Goal: Transaction & Acquisition: Book appointment/travel/reservation

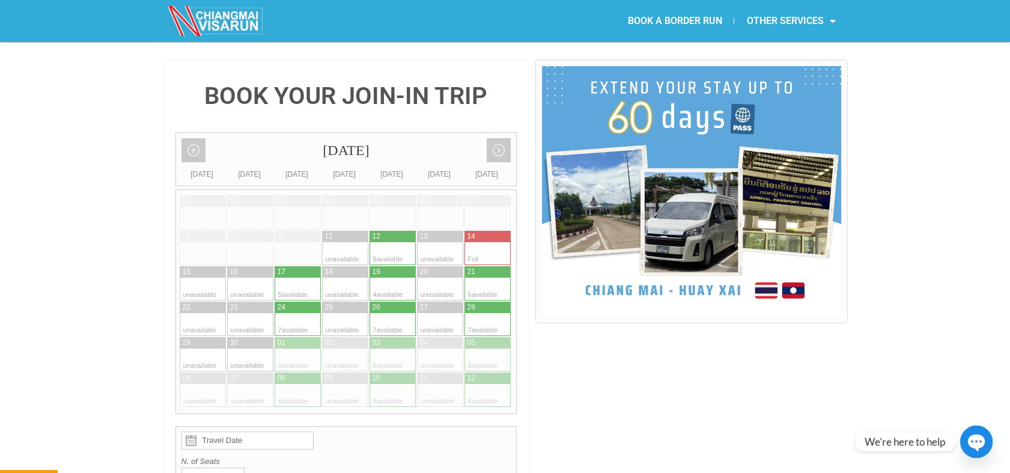
click at [382, 242] on div at bounding box center [381, 253] width 23 height 23
type input "[DATE]"
radio input "true"
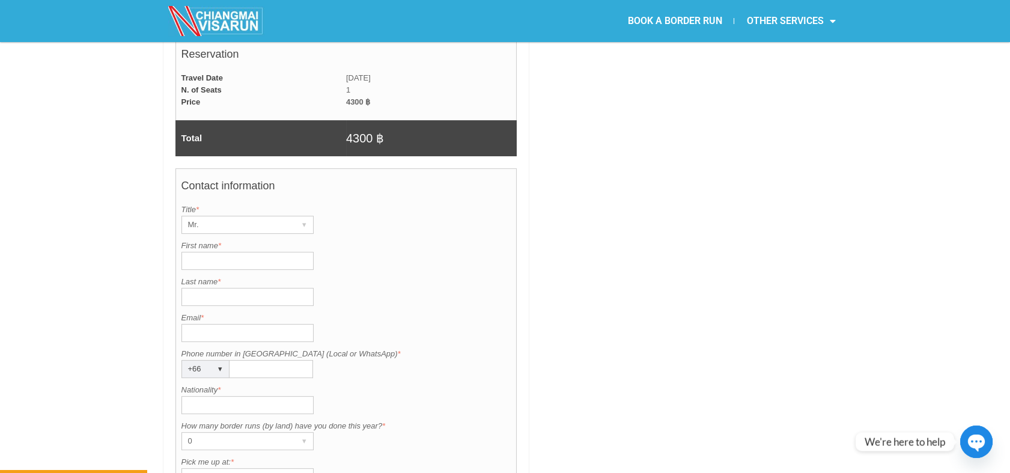
scroll to position [829, 0]
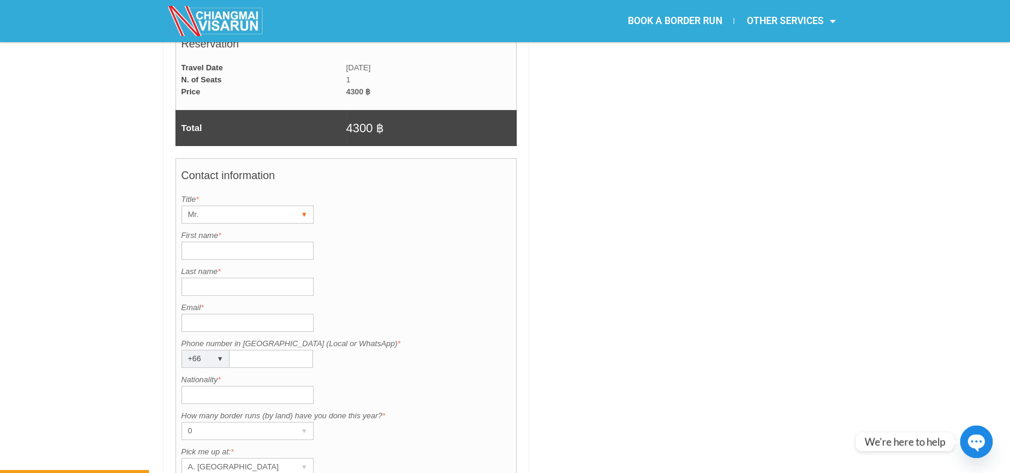
click at [229, 206] on div "Mr." at bounding box center [236, 214] width 108 height 17
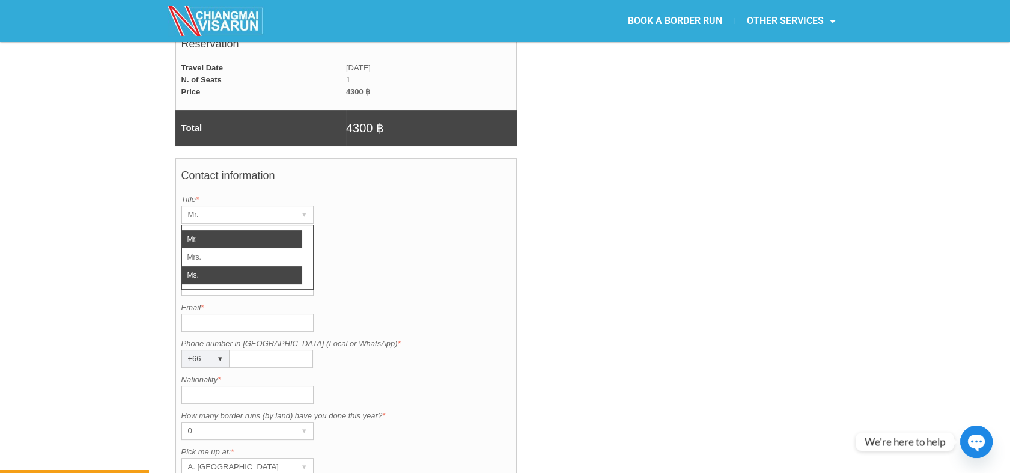
click at [199, 266] on li "Ms." at bounding box center [242, 275] width 120 height 18
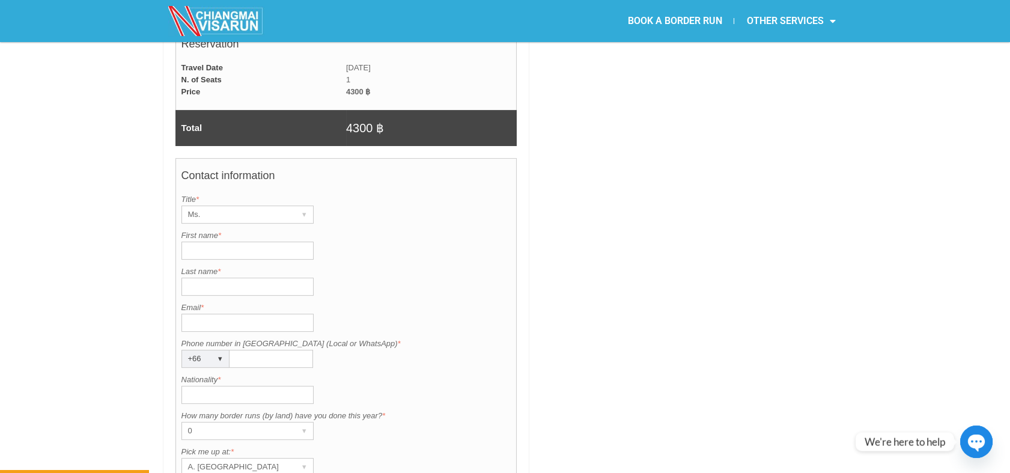
click at [205, 242] on input "First name *" at bounding box center [247, 251] width 132 height 18
paste input "Mr. Aiaal Santaev"
drag, startPoint x: 264, startPoint y: 219, endPoint x: 221, endPoint y: 219, distance: 42.7
click at [221, 242] on input "Mr. Aiaal Santaev" at bounding box center [247, 251] width 132 height 18
type input "Mr. Aiaal"
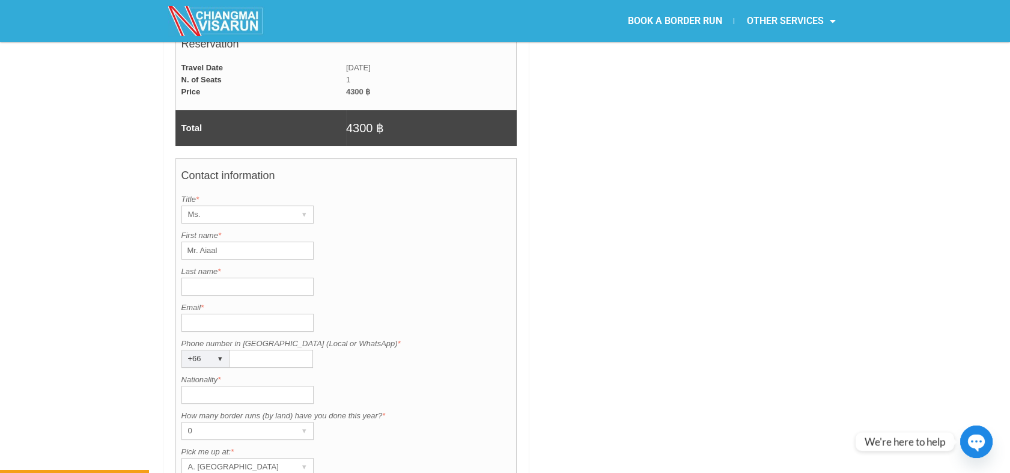
click at [203, 278] on input "Last name *" at bounding box center [247, 287] width 132 height 18
paste input "Santaev"
type input "Santaev"
drag, startPoint x: 234, startPoint y: 216, endPoint x: 180, endPoint y: 216, distance: 54.1
click at [181, 242] on input "Mr. Aiaal" at bounding box center [247, 251] width 132 height 18
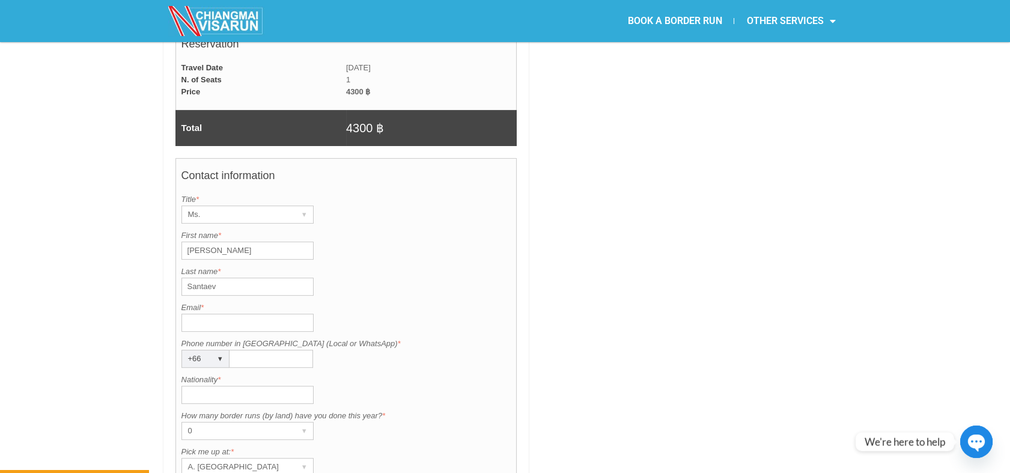
type input "[PERSON_NAME]"
click at [233, 278] on input "Santaev" at bounding box center [247, 287] width 132 height 18
type input "Santaeva"
click at [242, 314] on input "Email *" at bounding box center [247, 323] width 132 height 18
paste input "[EMAIL_ADDRESS][DOMAIN_NAME]"
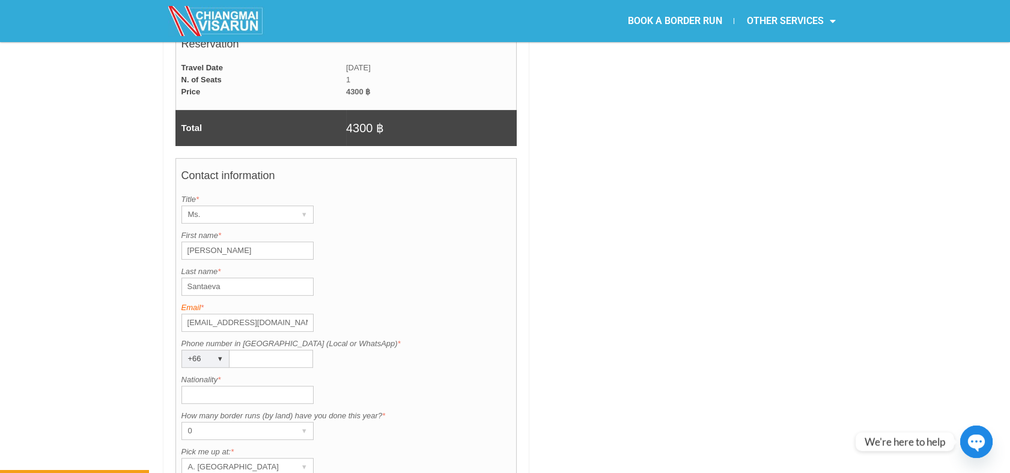
drag, startPoint x: 187, startPoint y: 294, endPoint x: 210, endPoint y: 276, distance: 28.2
click at [187, 314] on input "[EMAIL_ADDRESS][DOMAIN_NAME]" at bounding box center [247, 323] width 132 height 18
type input "[EMAIL_ADDRESS][DOMAIN_NAME]"
click at [257, 340] on div "Contact information Title is required. Title * Ms. ▾ Mr. Mrs. Ms. First name is…" at bounding box center [346, 368] width 342 height 420
click at [257, 350] on input "Phone number in [GEOGRAPHIC_DATA] (Local or WhatsApp) *" at bounding box center [272, 359] width 84 height 18
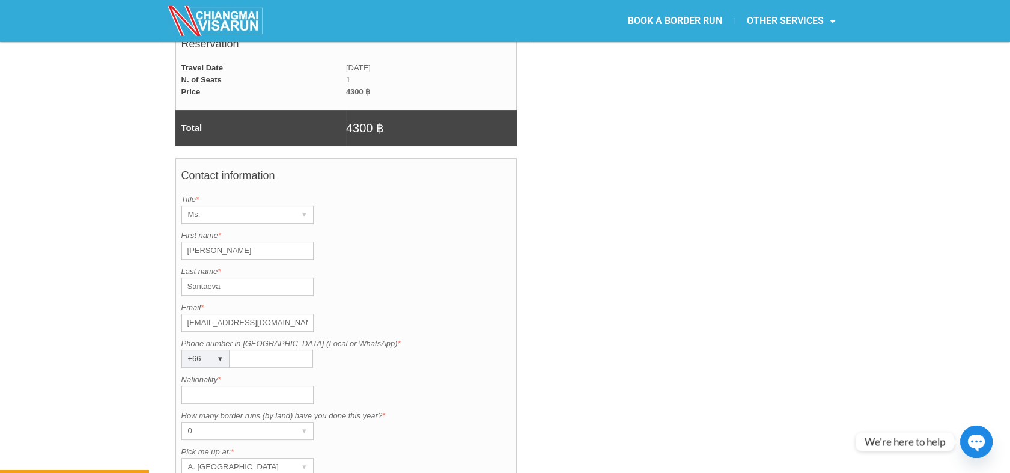
paste input "931059221"
click at [236, 350] on input "931059221" at bounding box center [272, 359] width 84 height 18
type input "0931059221"
click at [260, 386] on input "Nationality *" at bounding box center [247, 395] width 132 height 18
type input "Russian"
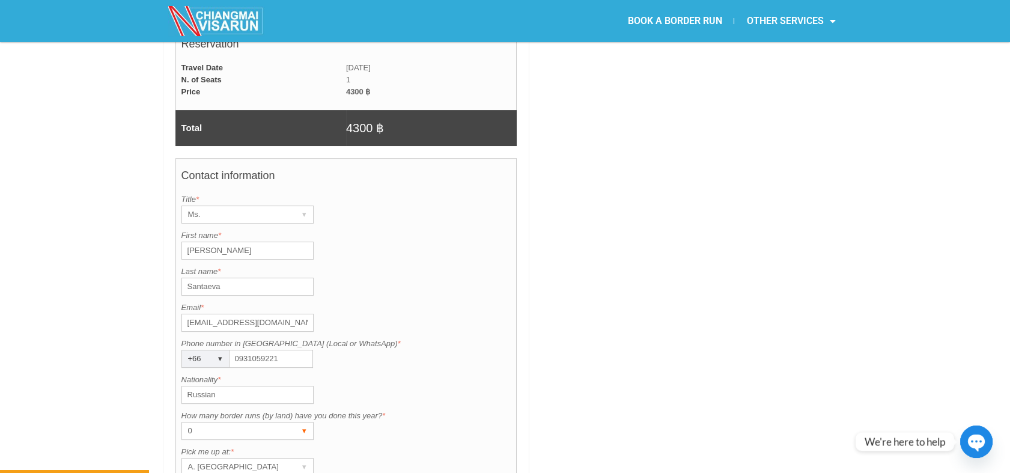
click at [216, 422] on div "0" at bounding box center [236, 430] width 108 height 17
click at [212, 465] on li "1" at bounding box center [242, 474] width 120 height 18
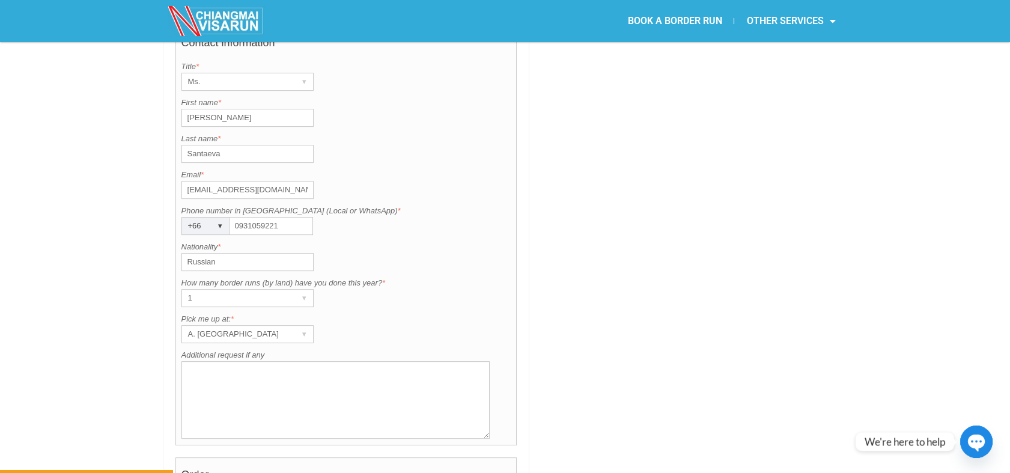
scroll to position [962, 0]
click at [284, 325] on div "A. [GEOGRAPHIC_DATA]" at bounding box center [236, 333] width 108 height 17
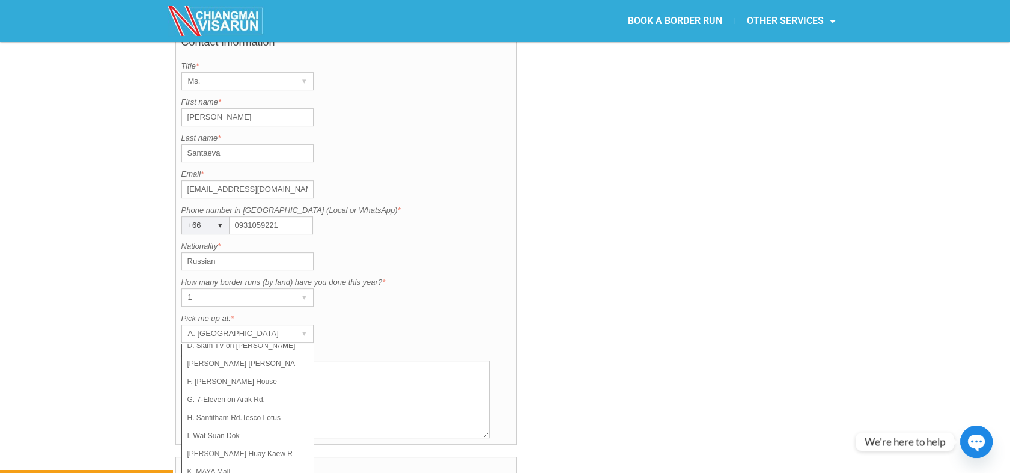
scroll to position [85, 0]
click at [222, 444] on li "K. MAYA Mall" at bounding box center [242, 453] width 120 height 18
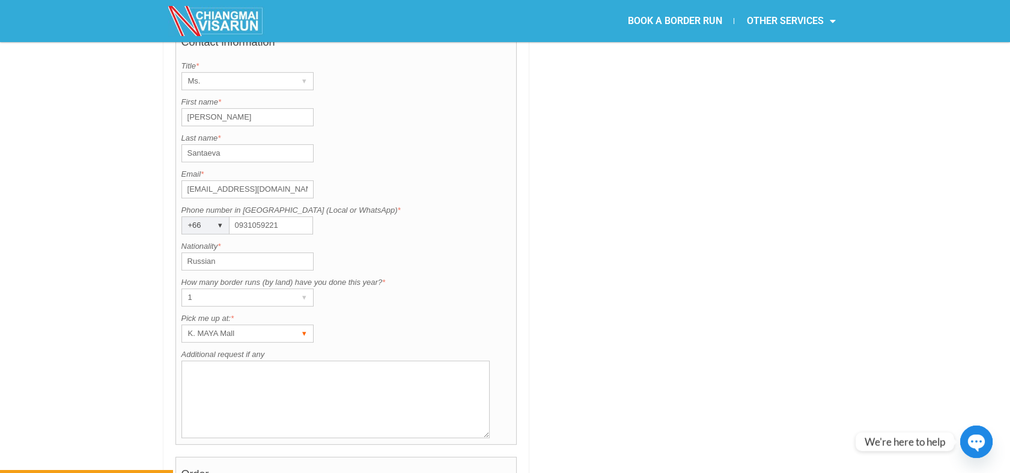
click at [187, 325] on div "K. MAYA Mall" at bounding box center [236, 333] width 108 height 17
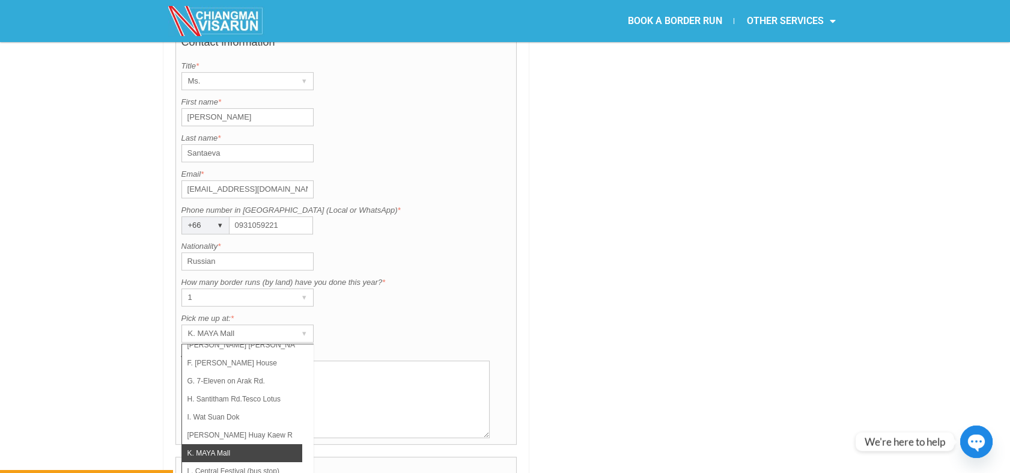
click at [377, 387] on textarea "Additional request if any" at bounding box center [335, 400] width 309 height 78
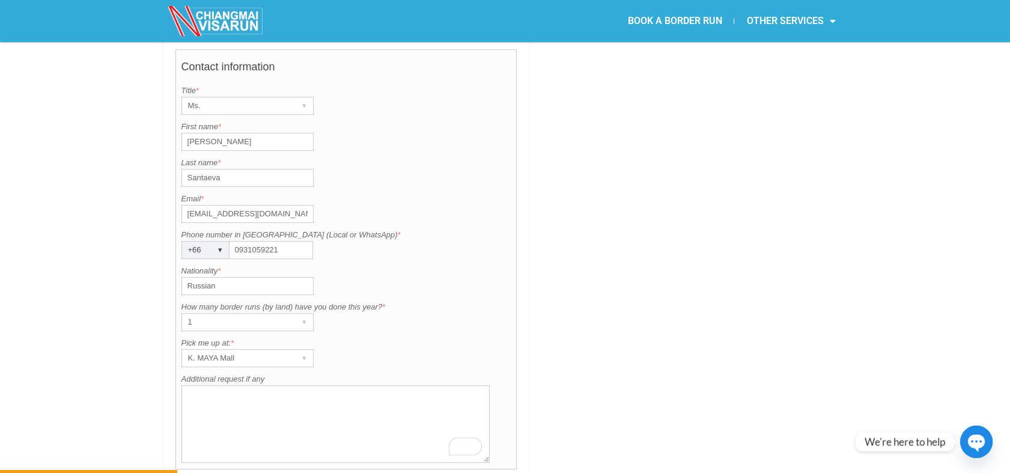
scroll to position [1029, 0]
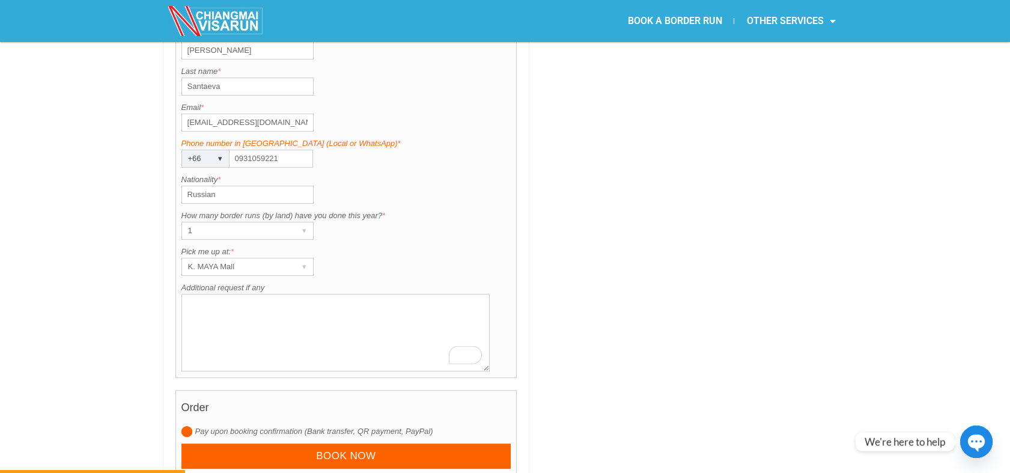
drag, startPoint x: 233, startPoint y: 127, endPoint x: 253, endPoint y: 115, distance: 22.9
click at [233, 150] on input "0931059221" at bounding box center [272, 159] width 84 height 18
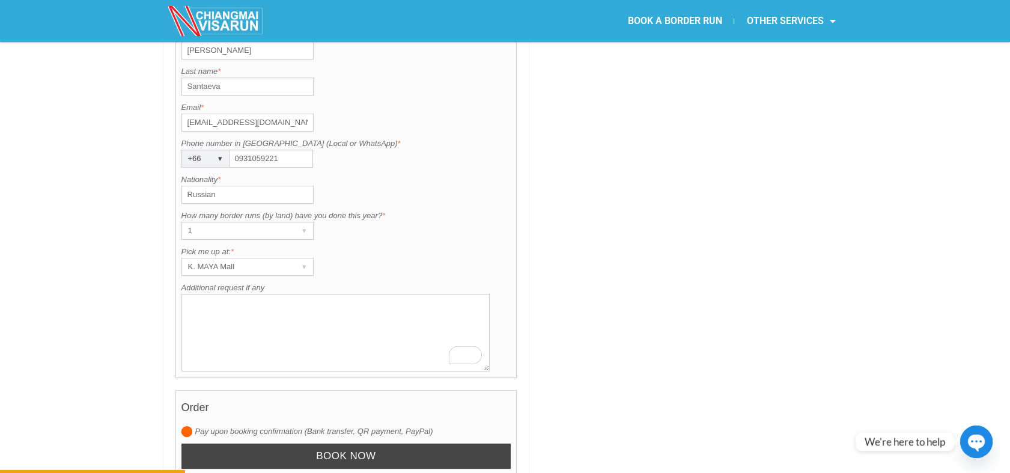
click at [272, 443] on input "Book now" at bounding box center [346, 456] width 330 height 26
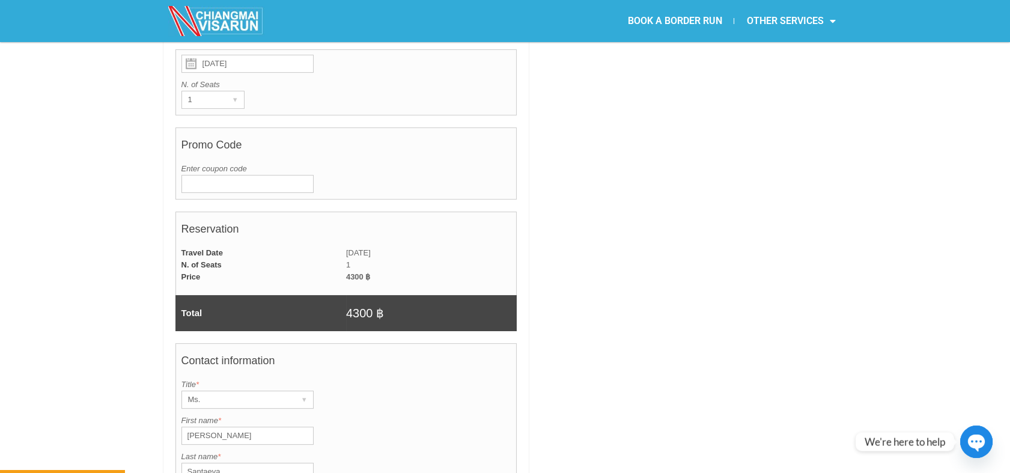
scroll to position [361, 0]
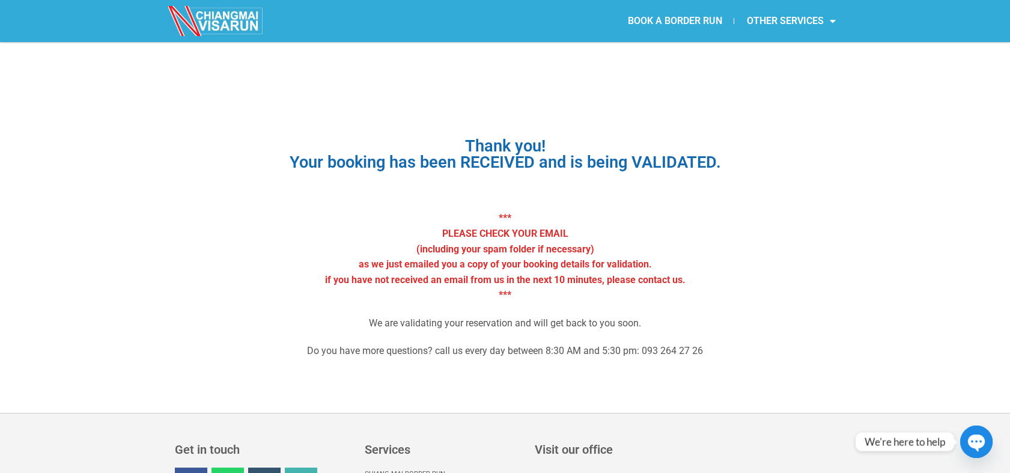
click at [669, 18] on link "BOOK A BORDER RUN" at bounding box center [674, 21] width 118 height 28
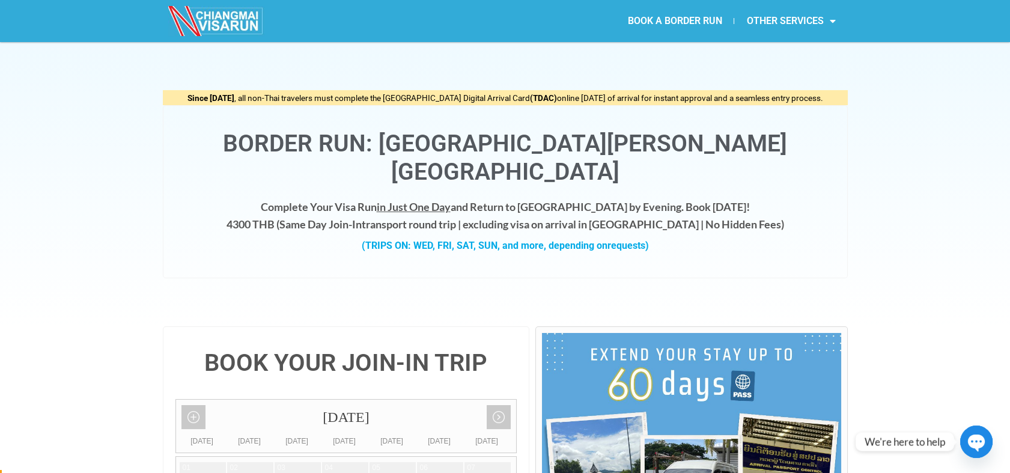
scroll to position [334, 0]
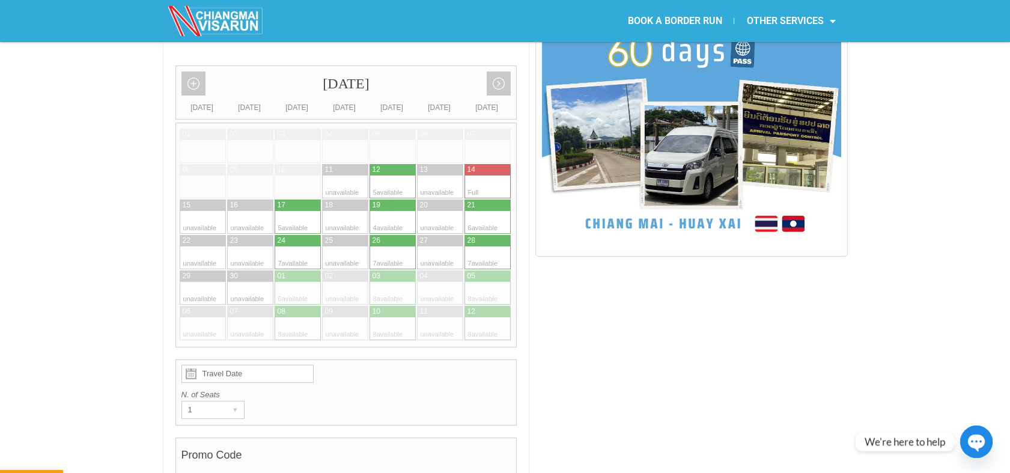
click at [394, 164] on div at bounding box center [403, 169] width 23 height 11
type input "[DATE]"
radio input "true"
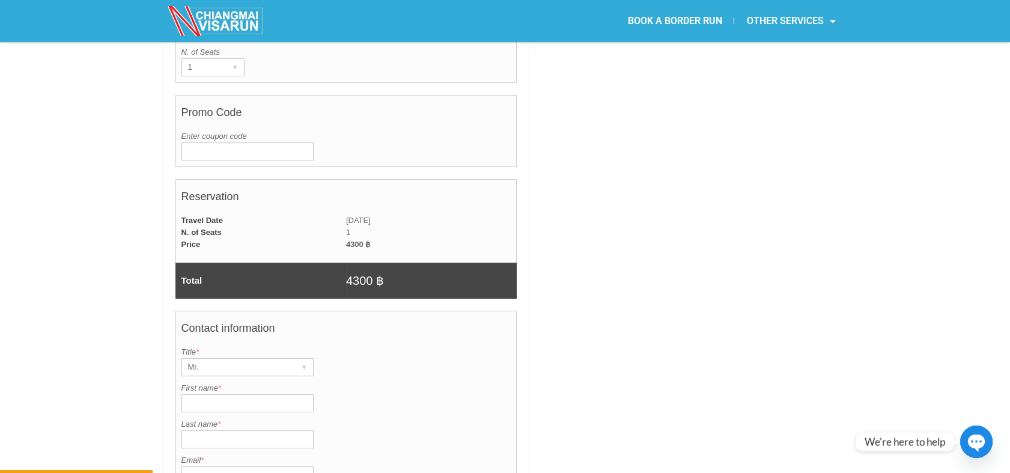
scroll to position [829, 0]
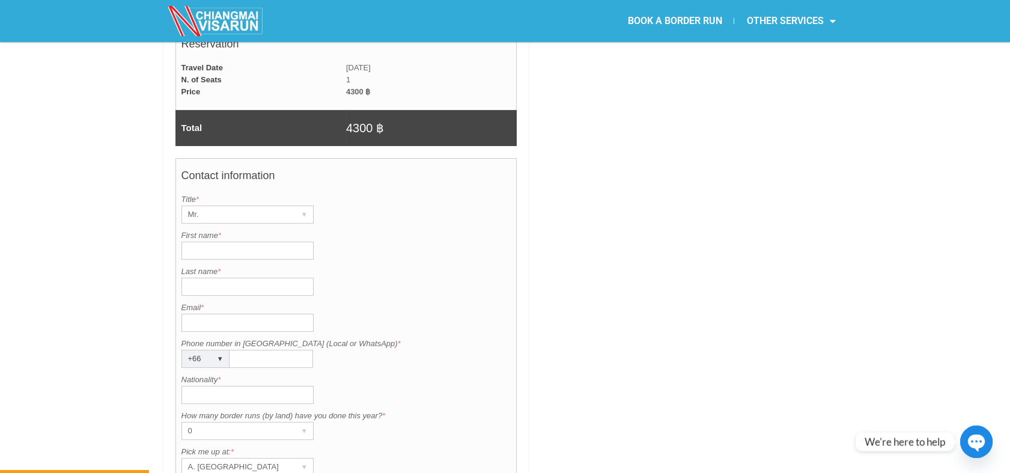
click at [253, 242] on input "First name *" at bounding box center [247, 251] width 132 height 18
type input "Roman"
click at [218, 278] on input "Last name *" at bounding box center [247, 287] width 132 height 18
type input "Santaeva"
type input "[EMAIL_ADDRESS][DOMAIN_NAME]"
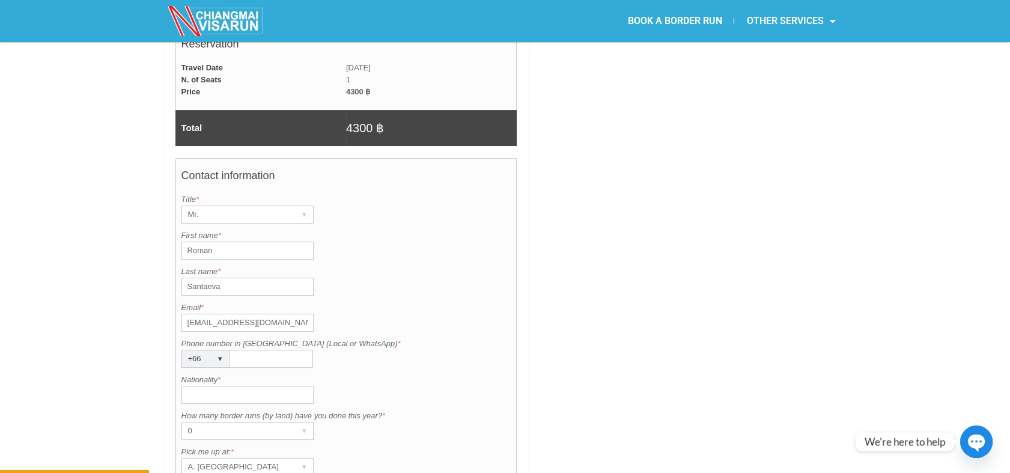
type input "0931059221"
type input "Russian"
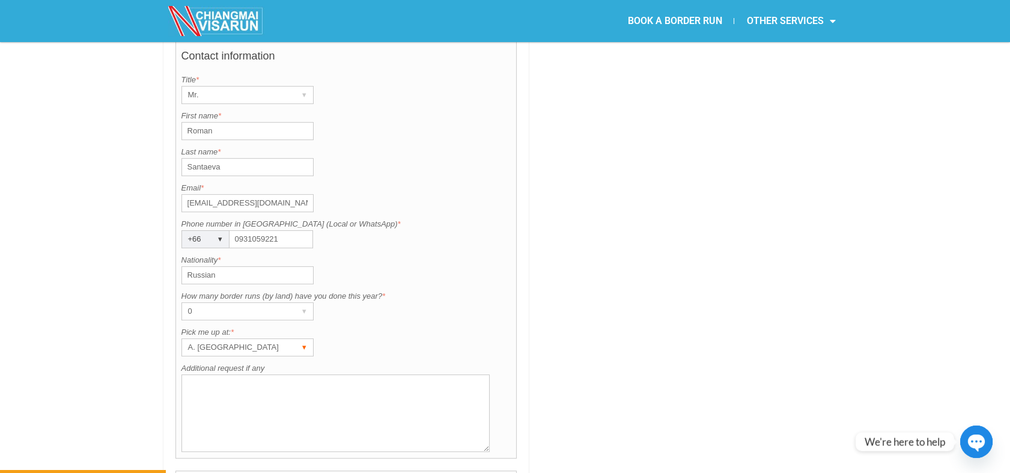
scroll to position [962, 0]
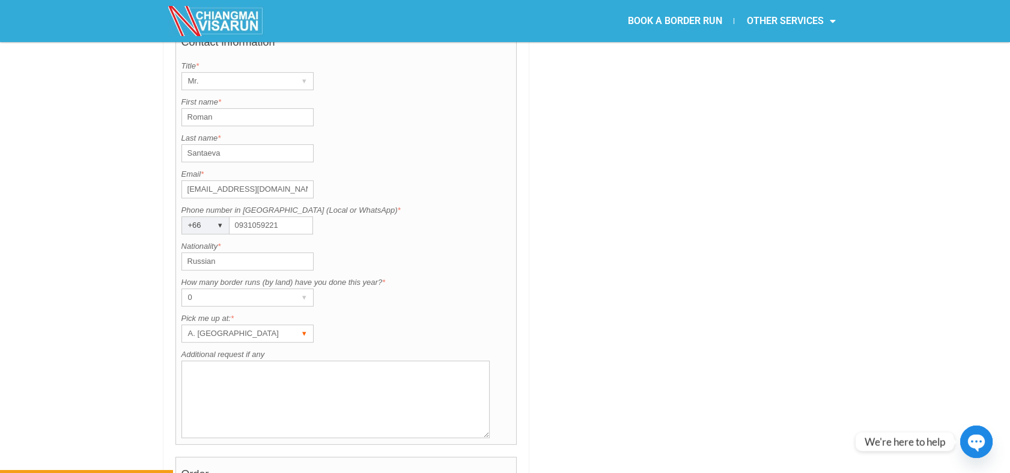
click at [254, 325] on div "A. [GEOGRAPHIC_DATA]" at bounding box center [236, 333] width 108 height 17
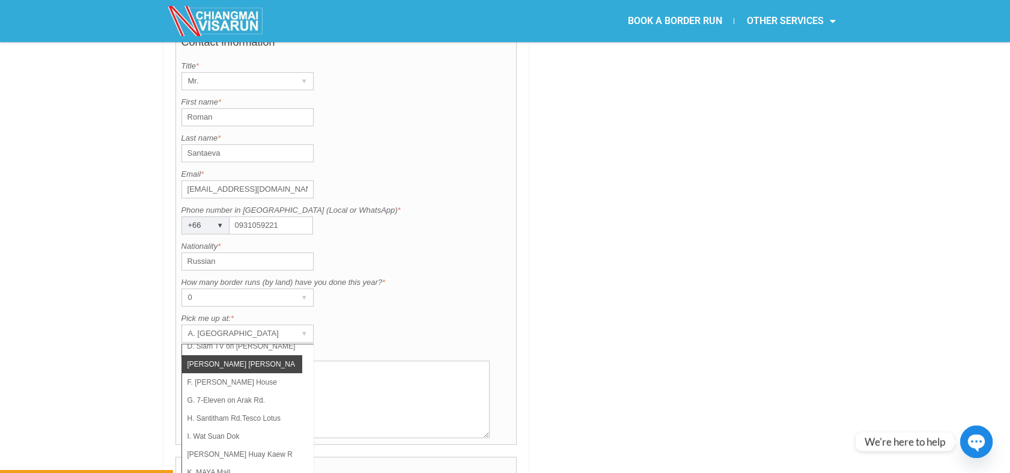
scroll to position [67, 0]
click at [213, 463] on li "K. MAYA Mall" at bounding box center [242, 472] width 120 height 18
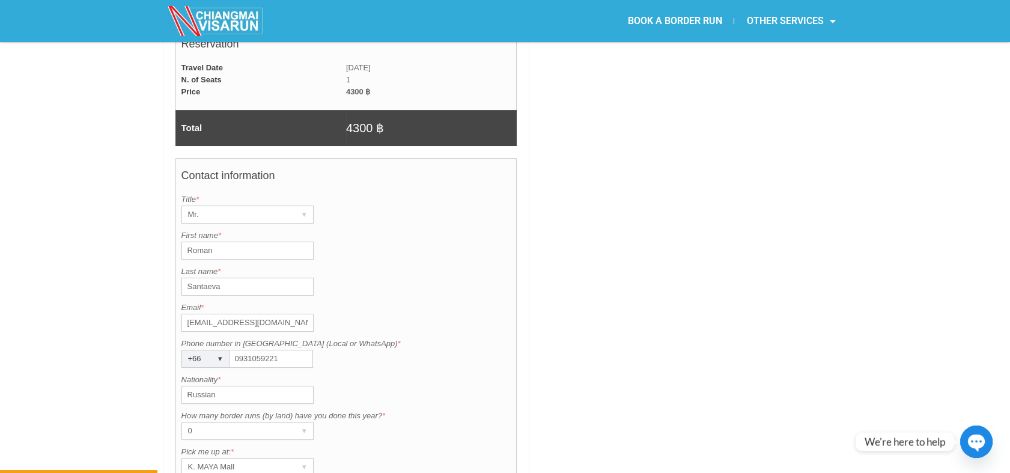
scroll to position [1096, 0]
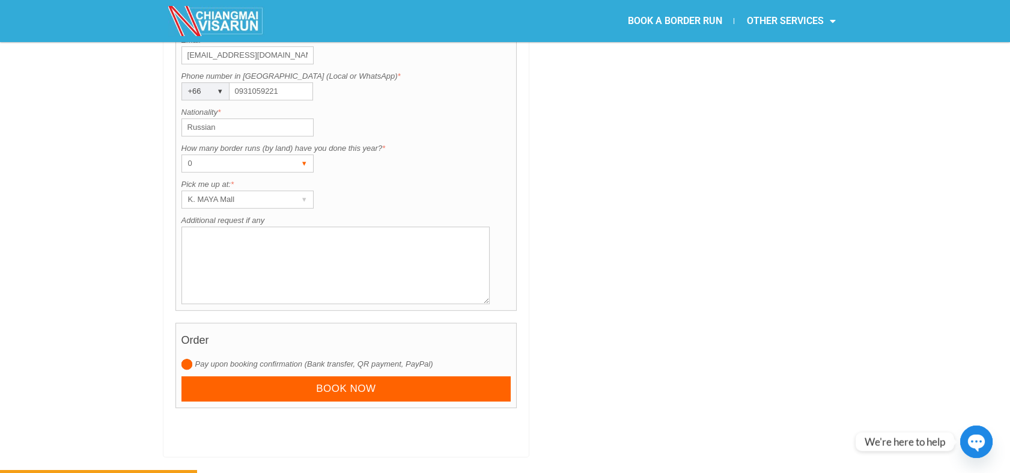
click at [236, 155] on div "0" at bounding box center [236, 163] width 108 height 17
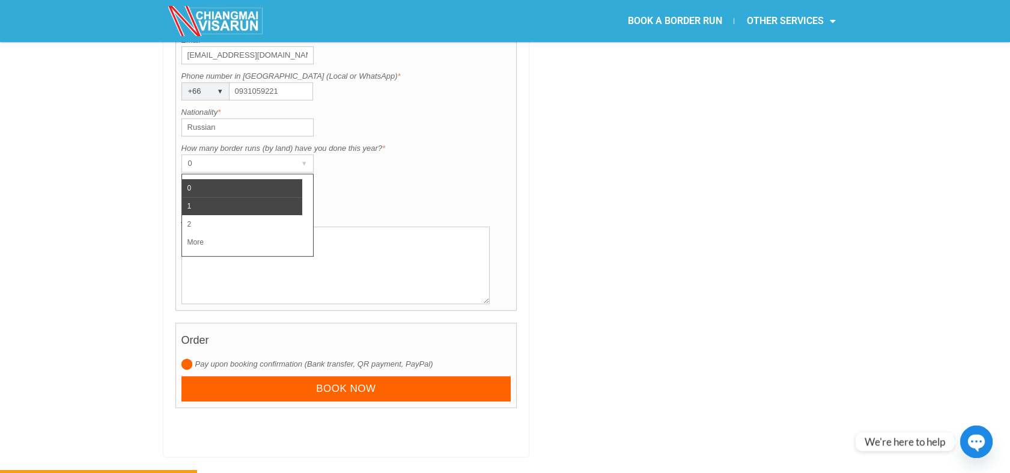
click at [214, 197] on li "1" at bounding box center [242, 206] width 120 height 18
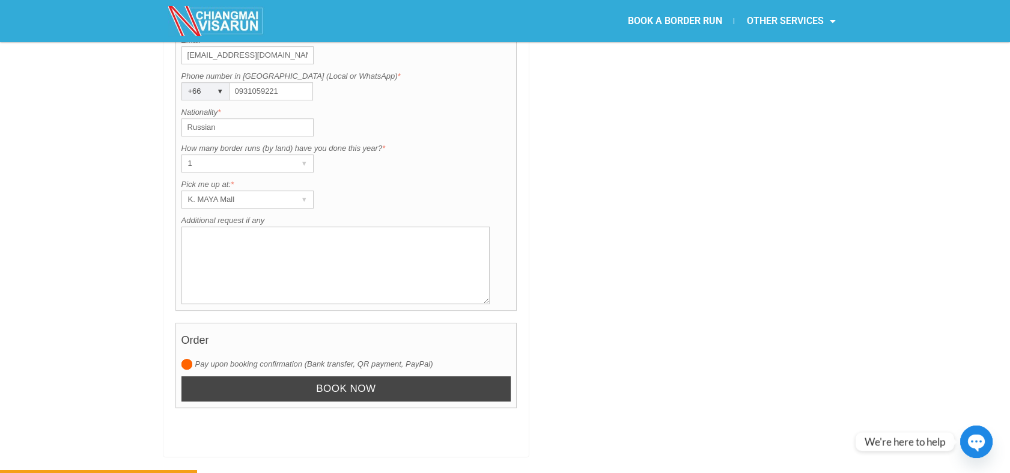
click at [281, 376] on input "Book now" at bounding box center [346, 389] width 330 height 26
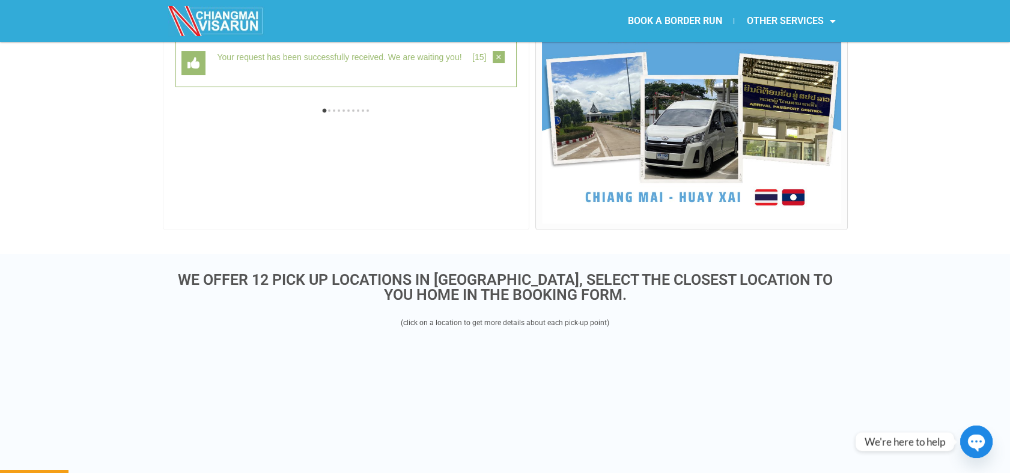
scroll to position [311, 0]
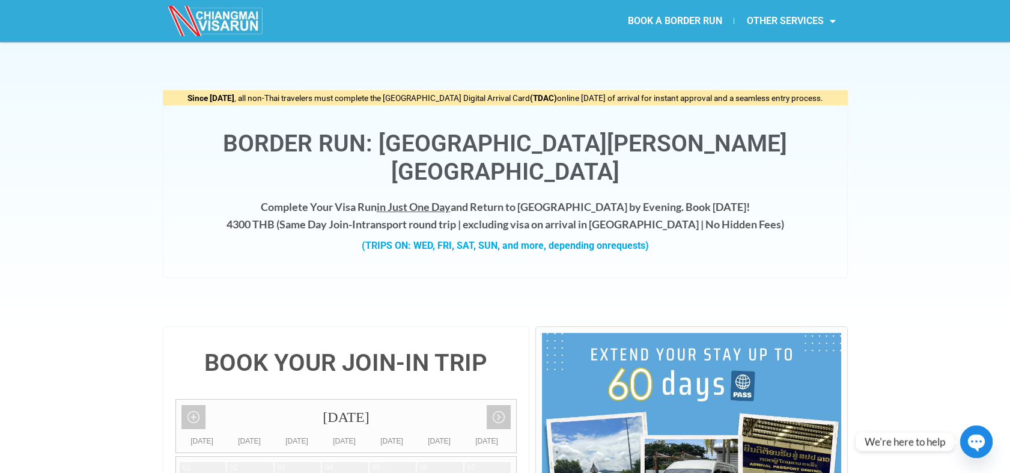
scroll to position [267, 0]
